Goal: Task Accomplishment & Management: Manage account settings

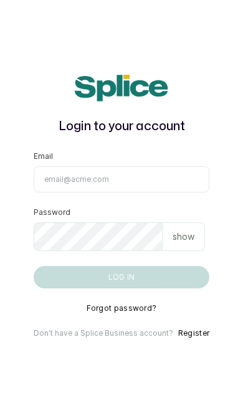
scroll to position [82, 0]
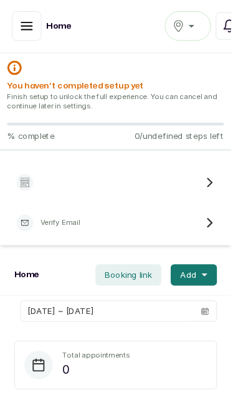
scroll to position [1, 0]
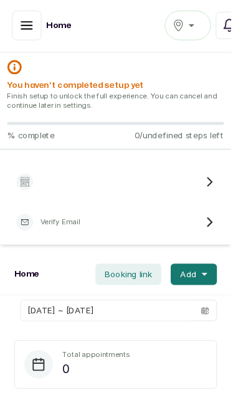
click at [195, 27] on div "Tasala Ikoyi" at bounding box center [197, 26] width 32 height 15
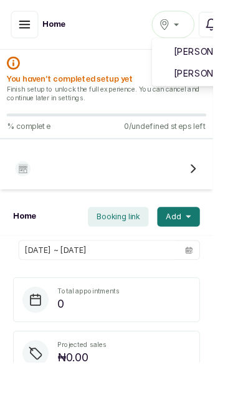
click at [229, 83] on span "[PERSON_NAME]" at bounding box center [243, 83] width 90 height 15
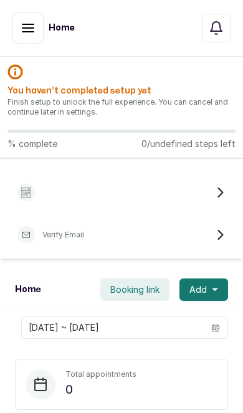
click at [33, 30] on icon "button" at bounding box center [27, 27] width 11 height 7
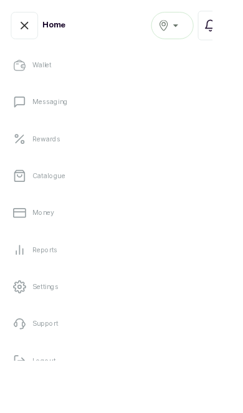
scroll to position [236, 0]
click at [108, 332] on link "Settings" at bounding box center [121, 329] width 223 height 35
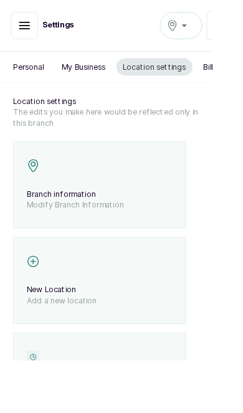
click at [31, 33] on icon "button" at bounding box center [27, 29] width 11 height 7
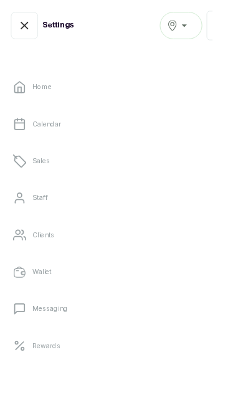
click at [36, 233] on link "Staff" at bounding box center [121, 226] width 223 height 35
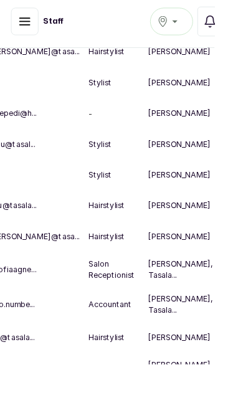
scroll to position [539, 251]
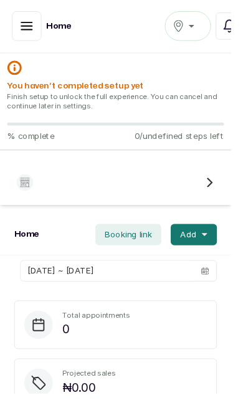
scroll to position [1, 0]
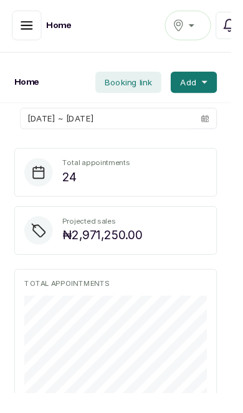
click at [35, 28] on icon "button" at bounding box center [28, 26] width 15 height 15
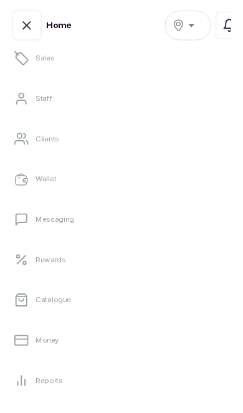
scroll to position [149, 0]
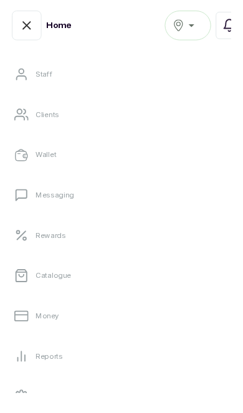
click at [174, 297] on link "Catalogue" at bounding box center [121, 289] width 223 height 35
